Goal: Task Accomplishment & Management: Use online tool/utility

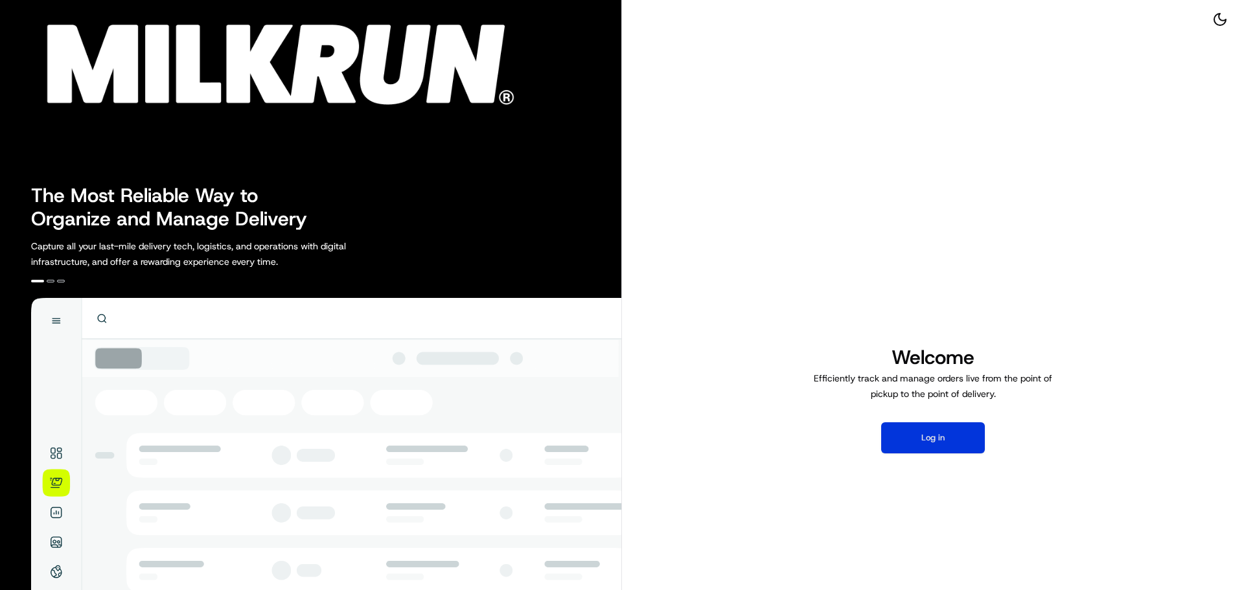
click at [921, 431] on button "Log in" at bounding box center [933, 437] width 104 height 31
